Goal: Navigation & Orientation: Find specific page/section

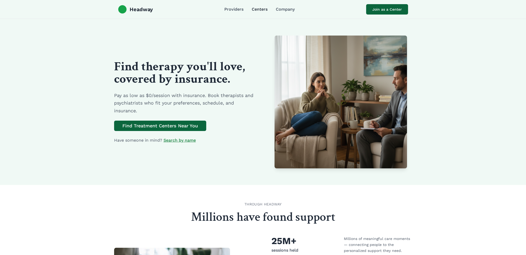
click at [254, 11] on link "Centers" at bounding box center [260, 9] width 16 height 6
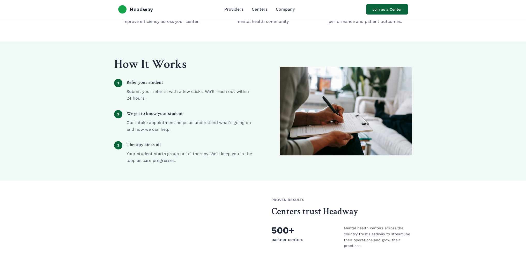
scroll to position [24, 0]
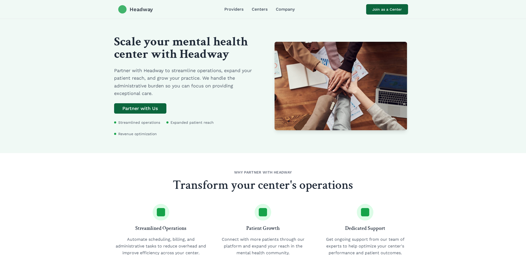
click at [118, 10] on div at bounding box center [122, 9] width 8 height 8
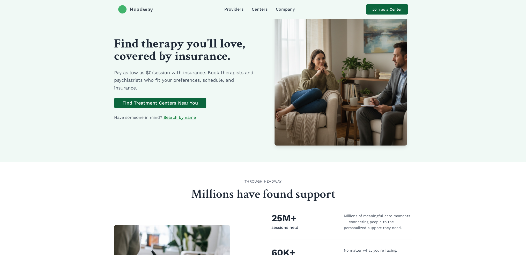
scroll to position [15, 0]
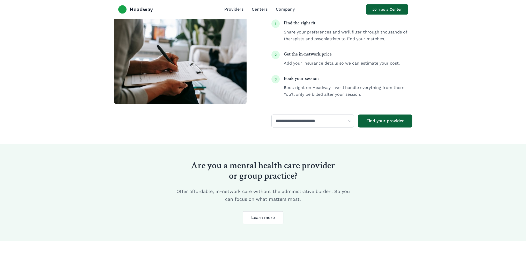
scroll to position [789, 0]
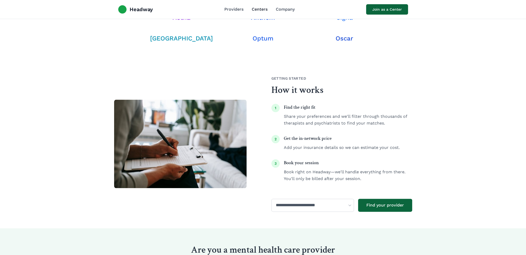
click at [256, 7] on link "Centers" at bounding box center [260, 9] width 16 height 6
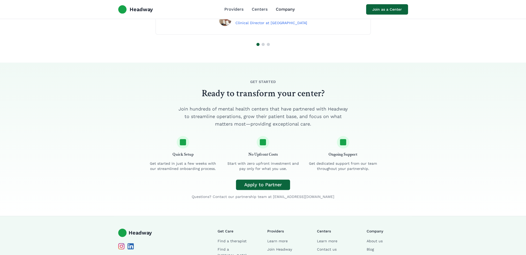
scroll to position [801, 0]
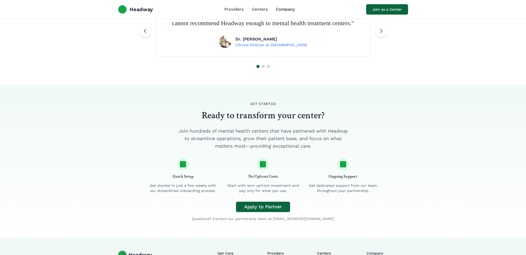
click at [284, 11] on link "Company" at bounding box center [285, 9] width 19 height 6
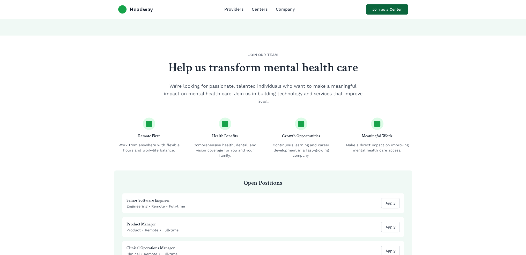
scroll to position [285, 0]
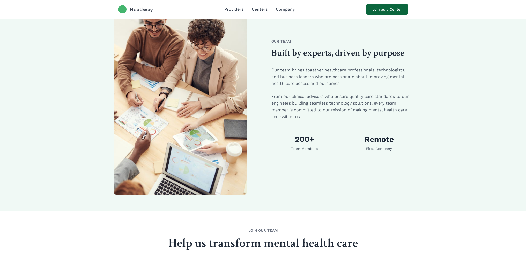
click at [144, 11] on span "Headway" at bounding box center [141, 9] width 23 height 7
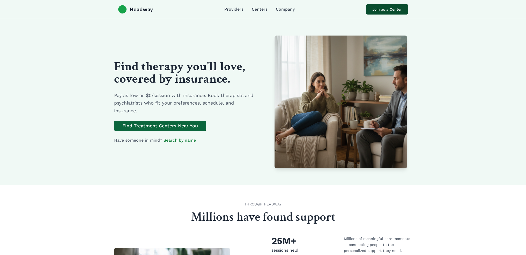
click at [371, 13] on link "Join as a Center" at bounding box center [387, 9] width 42 height 10
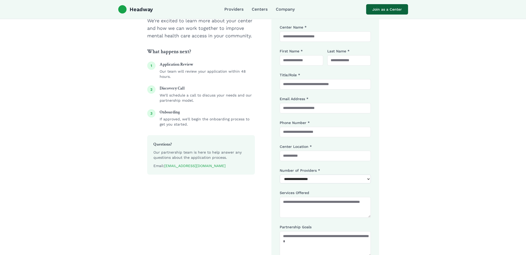
scroll to position [47, 0]
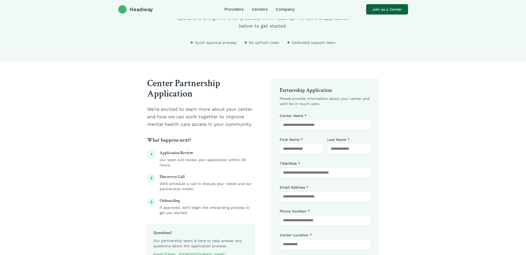
click at [137, 12] on span "Headway" at bounding box center [141, 9] width 23 height 7
